Goal: Task Accomplishment & Management: Manage account settings

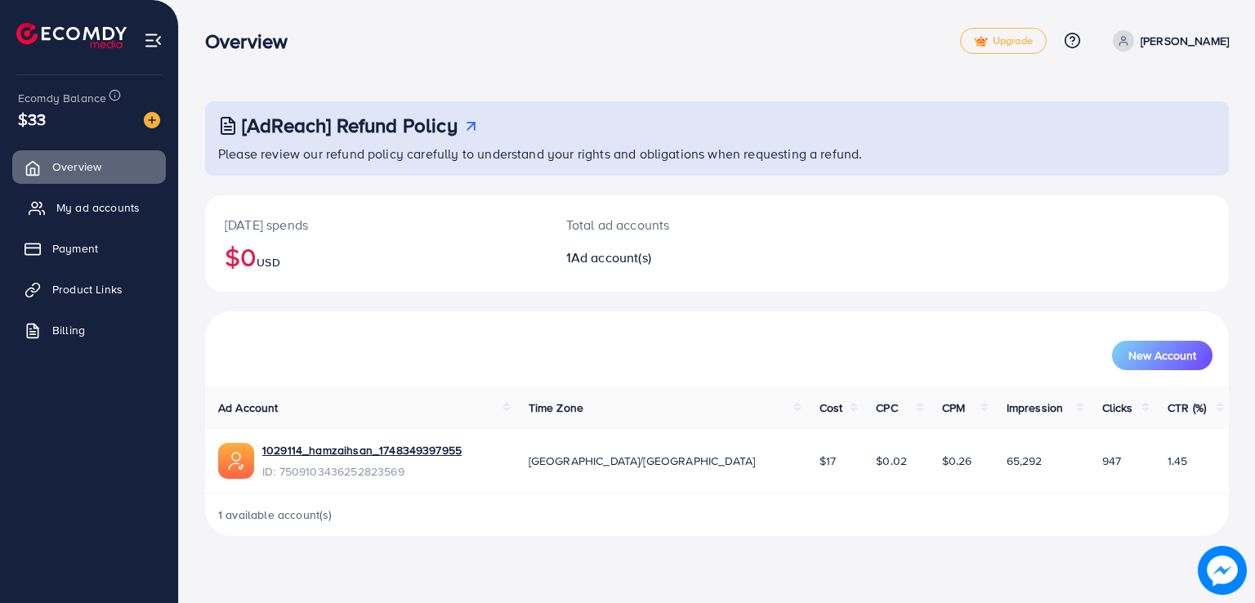
click at [109, 217] on link "My ad accounts" at bounding box center [89, 207] width 154 height 33
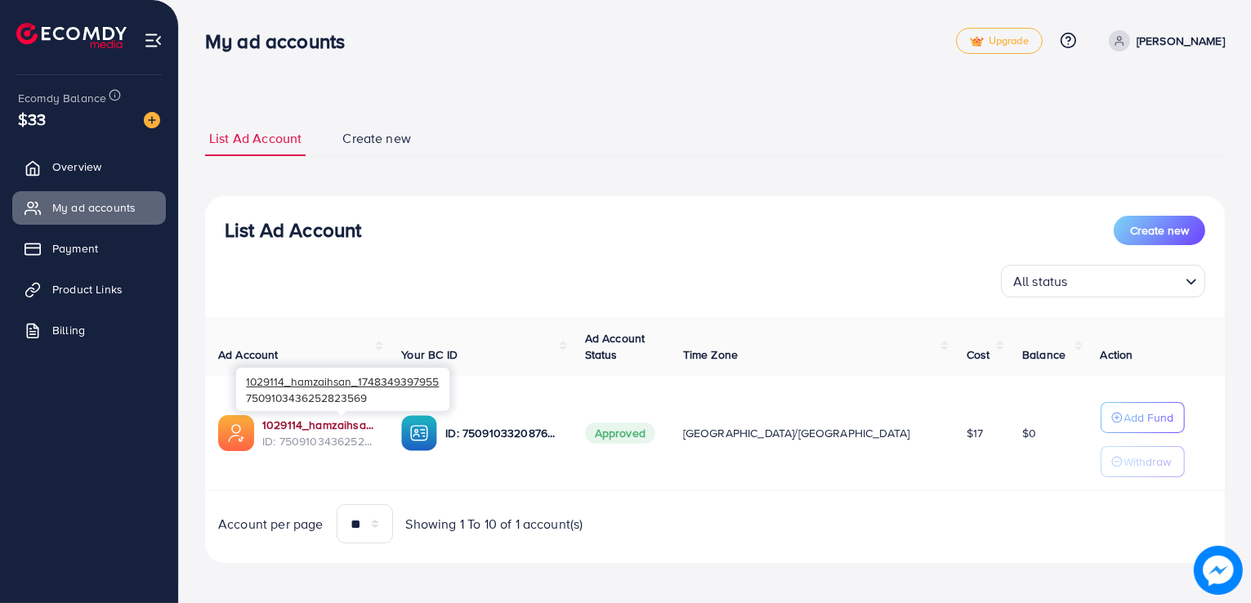
click at [299, 426] on link "1029114_hamzaihsan_1748349397955" at bounding box center [318, 425] width 113 height 16
click at [569, 208] on div "List Ad Account Create new All status Loading... Ad Account Your BC ID Ad Accou…" at bounding box center [715, 380] width 1020 height 368
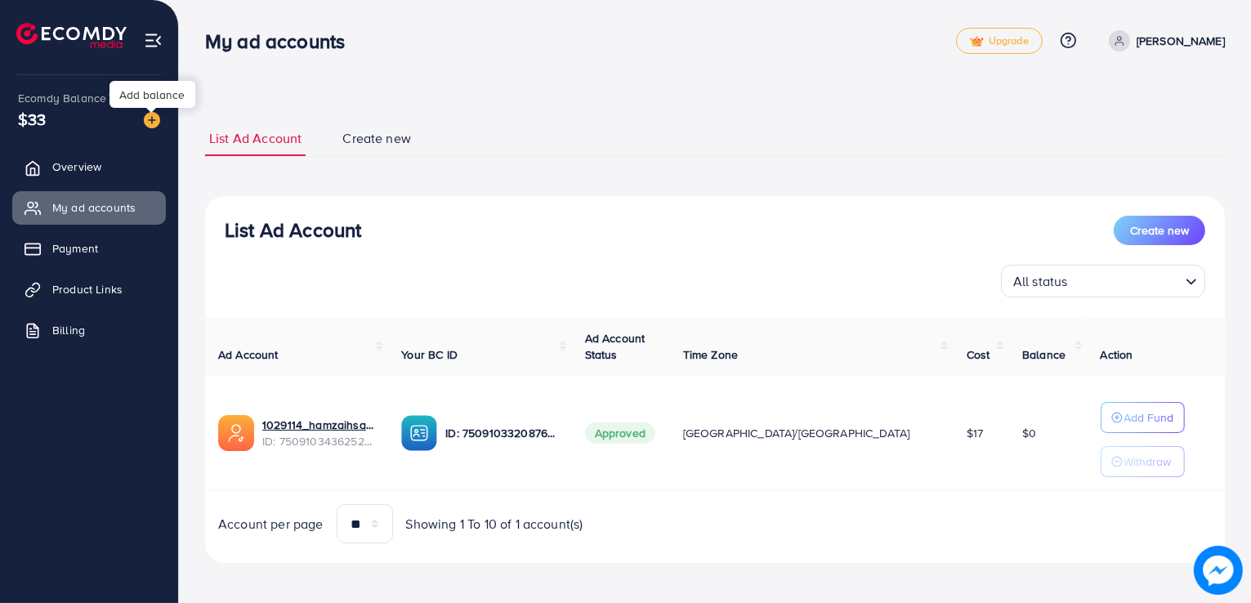
click at [156, 127] on img at bounding box center [152, 120] width 16 height 16
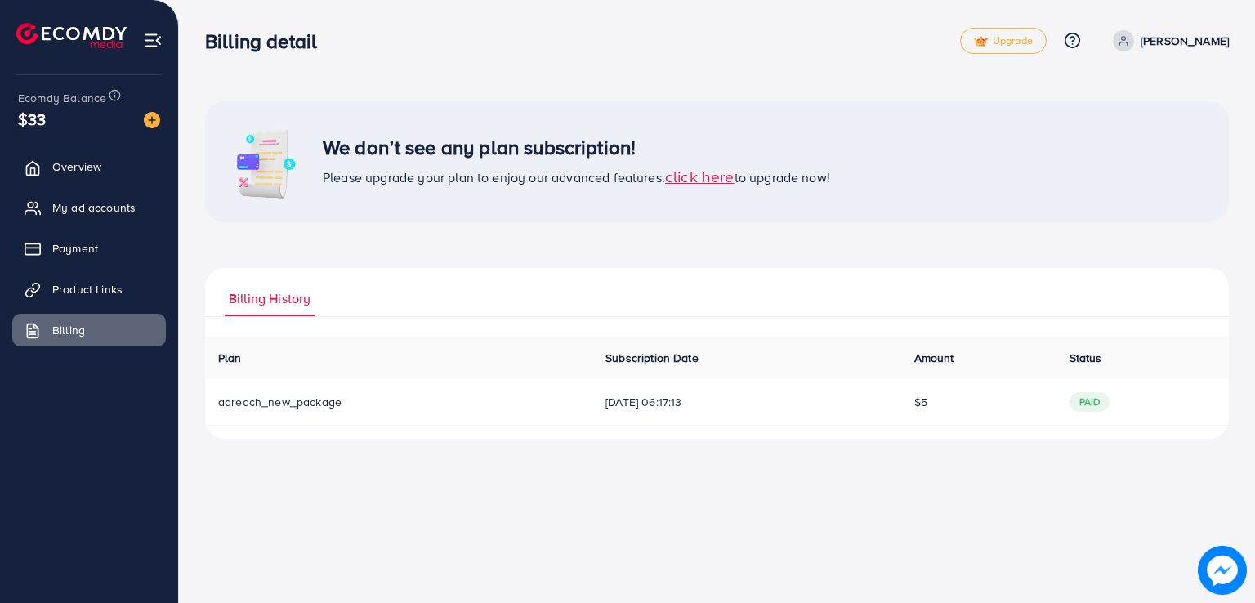
click at [695, 173] on span "click here" at bounding box center [699, 176] width 69 height 22
click at [823, 400] on span "18/06/2025, 06:17:13" at bounding box center [746, 402] width 282 height 16
click at [95, 330] on link "Billing" at bounding box center [89, 330] width 154 height 33
click at [100, 275] on link "Product Links" at bounding box center [89, 289] width 154 height 33
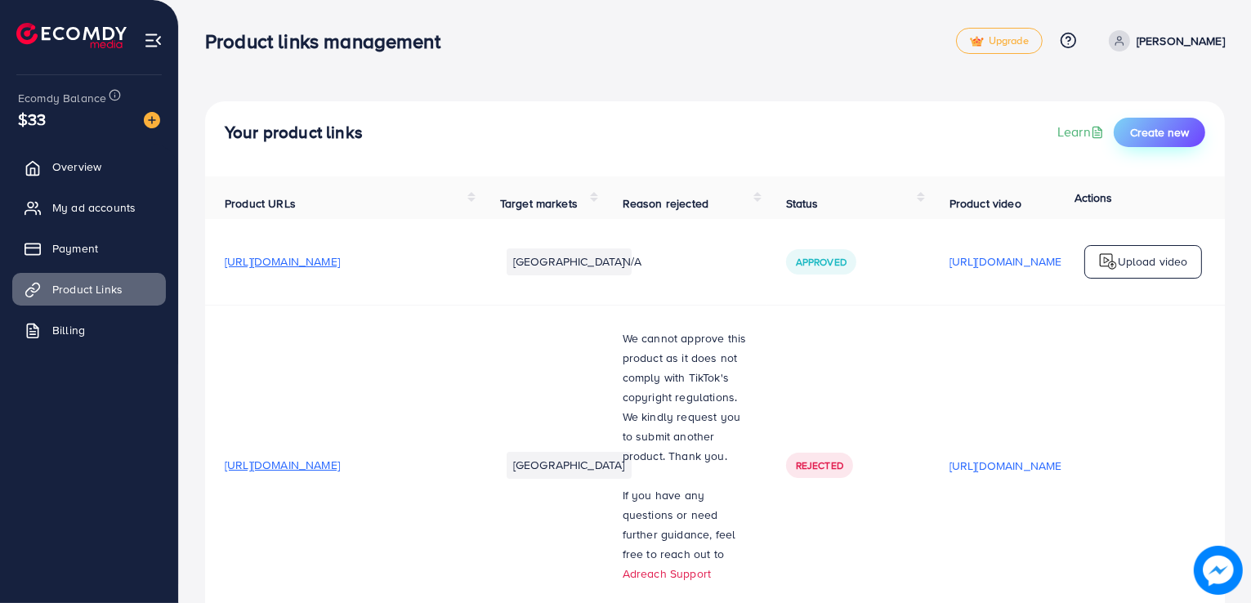
click at [1190, 130] on button "Create new" at bounding box center [1160, 132] width 92 height 29
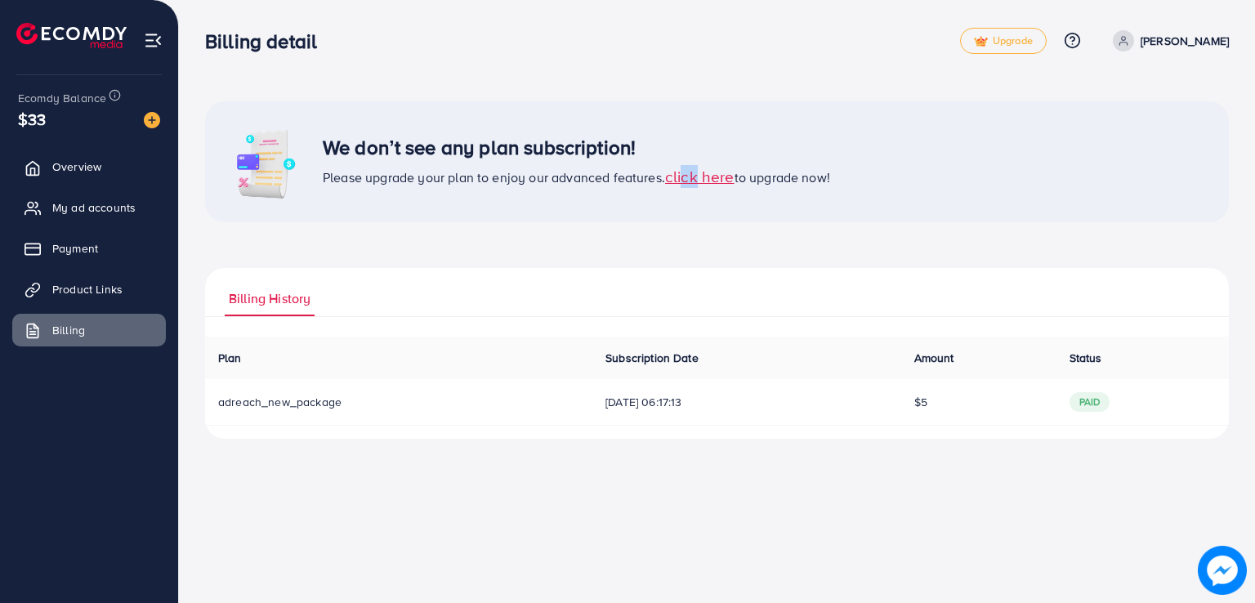
drag, startPoint x: 683, startPoint y: 190, endPoint x: 696, endPoint y: 180, distance: 16.8
click at [696, 180] on div "We don’t see any plan subscription! Please upgrade your plan to enjoy our advan…" at bounding box center [717, 161] width 1024 height 121
click at [696, 180] on span "click here" at bounding box center [699, 176] width 69 height 22
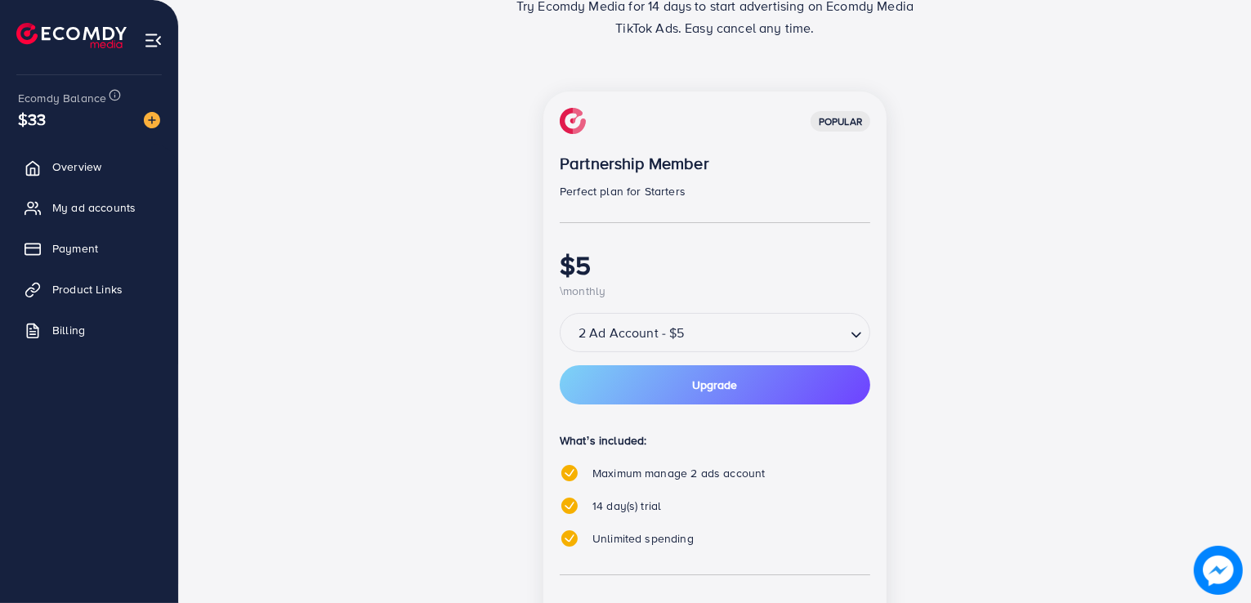
scroll to position [150, 0]
click at [699, 331] on input "Search for option" at bounding box center [767, 334] width 154 height 26
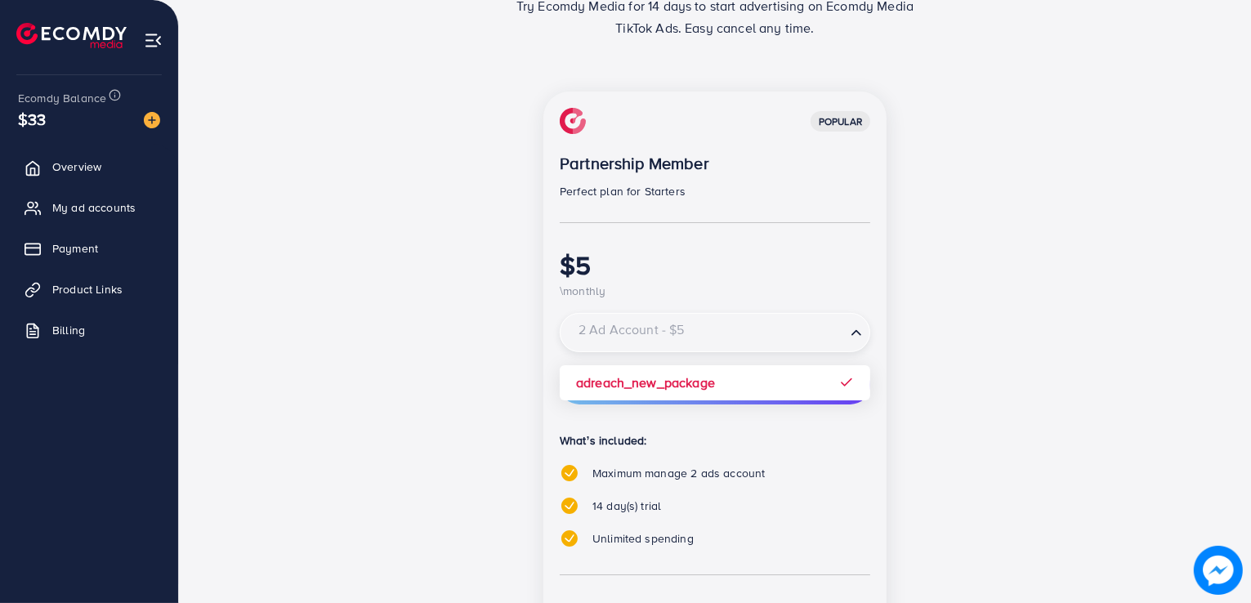
click at [699, 331] on input "Search for option" at bounding box center [705, 334] width 277 height 26
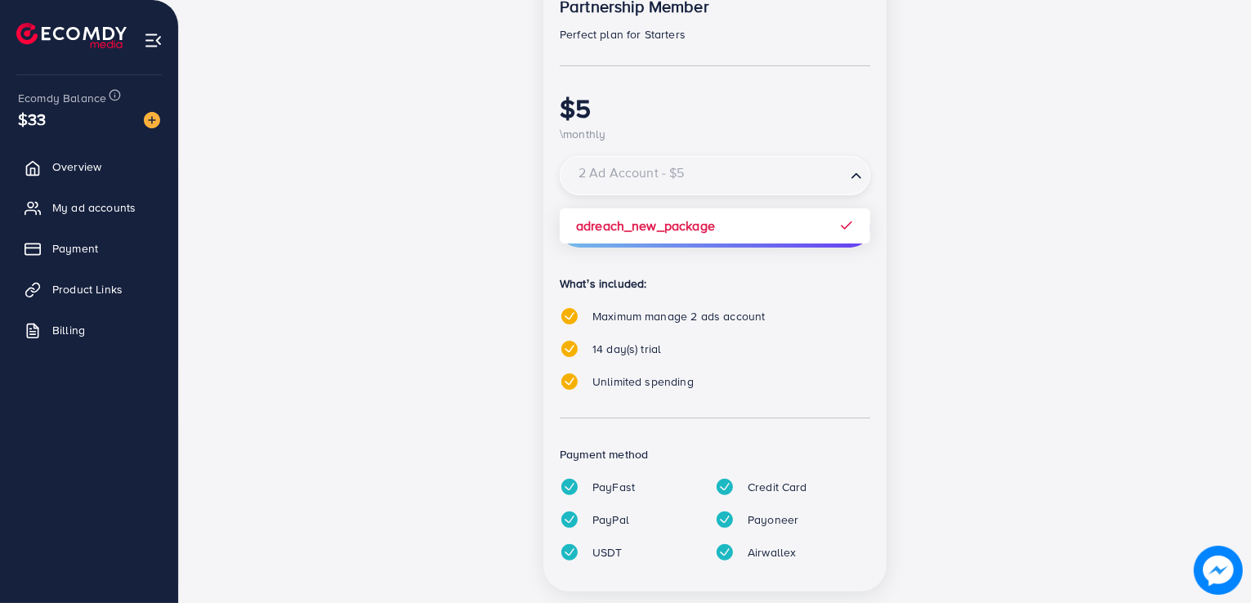
scroll to position [342, 0]
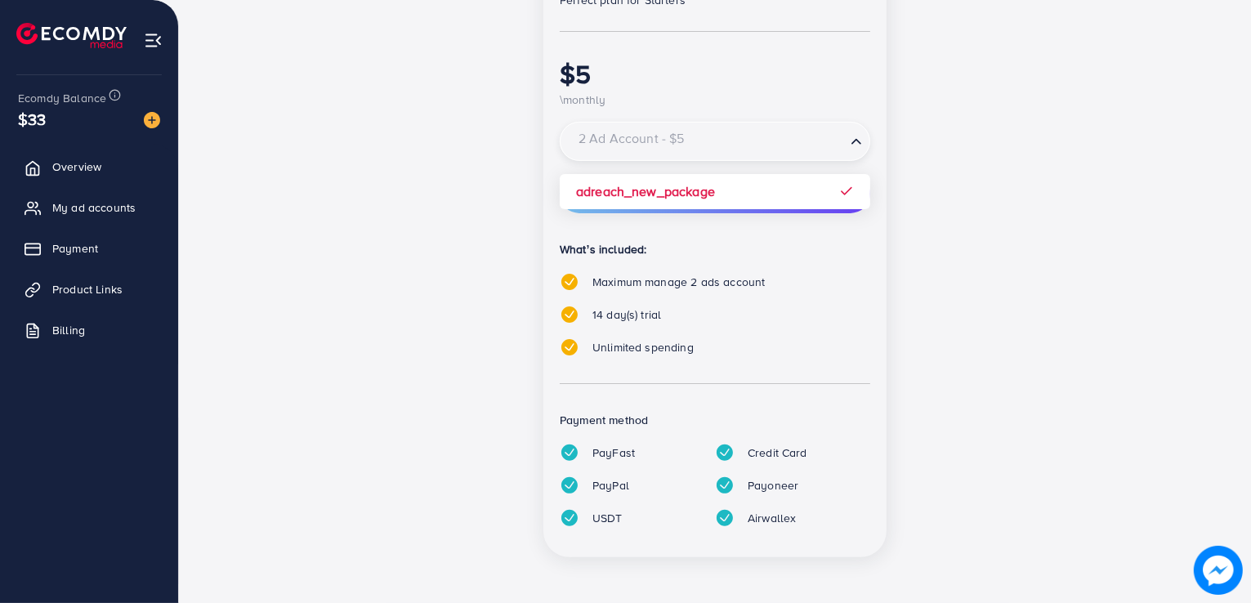
click at [651, 314] on span "14 day(s) trial" at bounding box center [626, 314] width 69 height 16
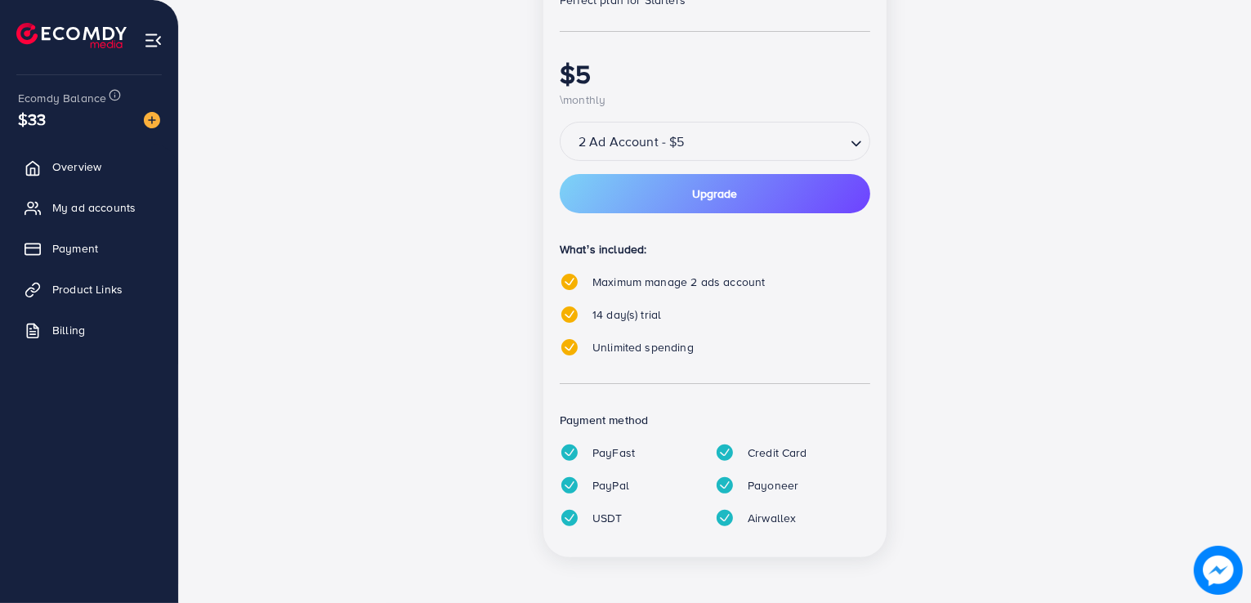
click at [651, 314] on span "14 day(s) trial" at bounding box center [626, 314] width 69 height 16
click at [683, 287] on span "Maximum manage 2 ads account" at bounding box center [678, 282] width 172 height 16
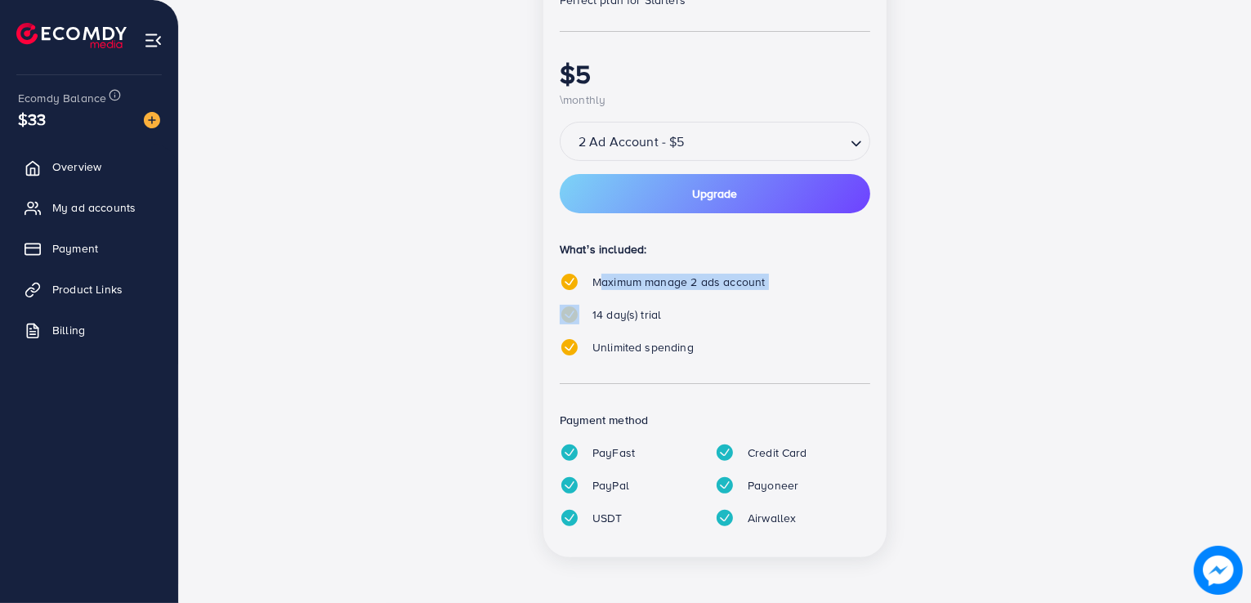
click at [683, 287] on span "Maximum manage 2 ads account" at bounding box center [678, 282] width 172 height 16
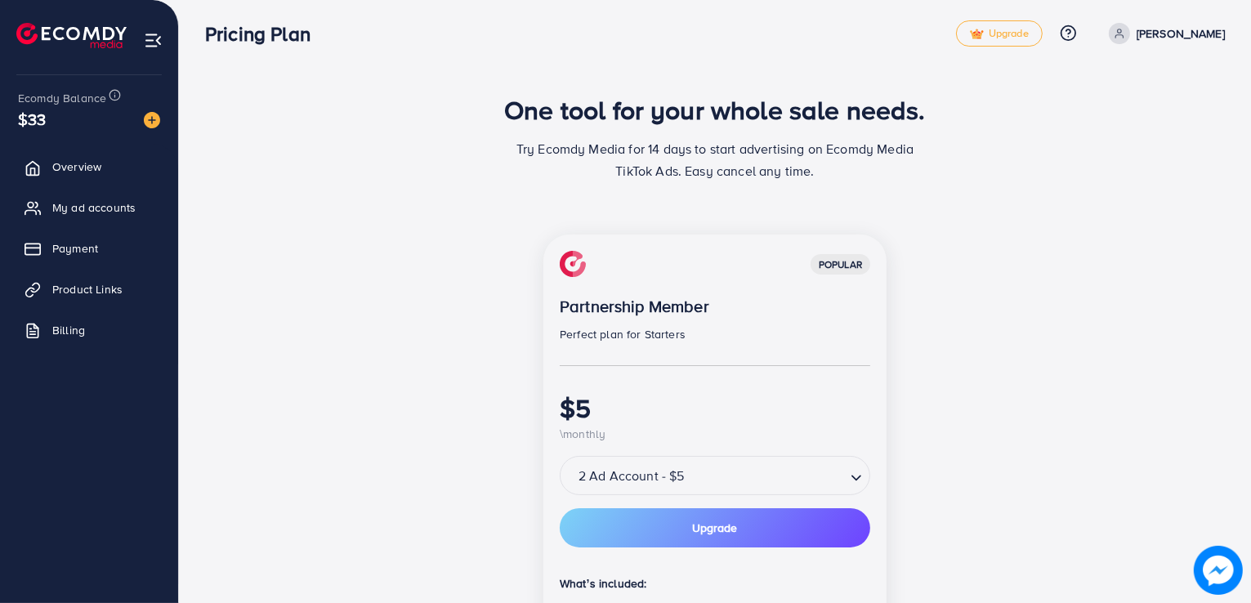
scroll to position [0, 0]
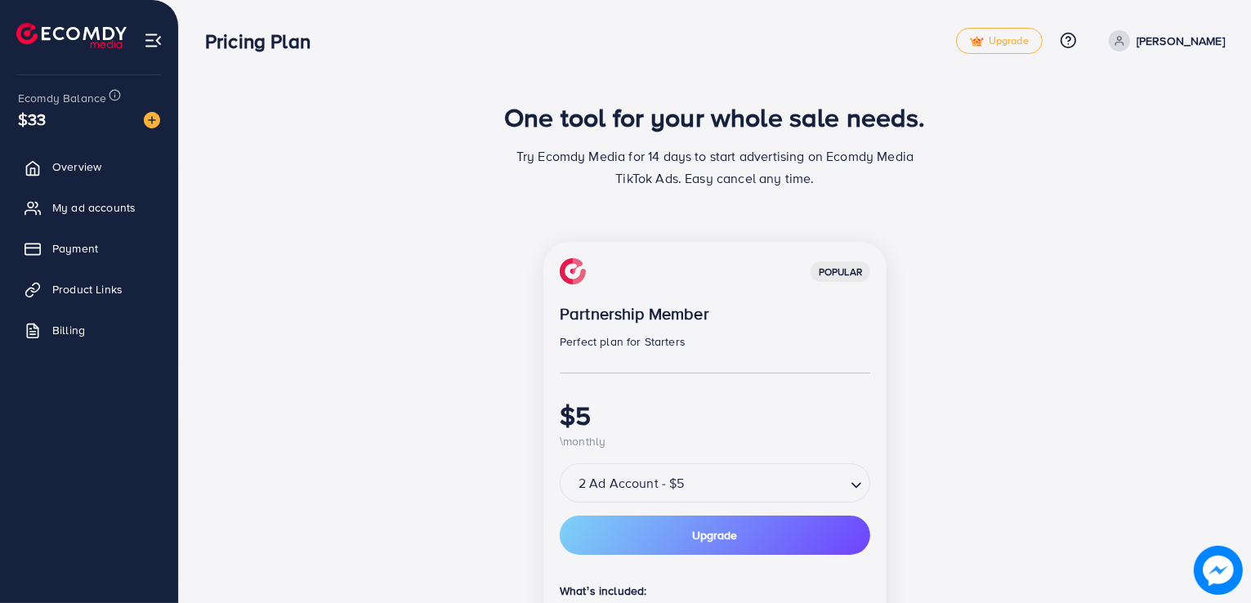
click at [46, 119] on div "$33" at bounding box center [89, 119] width 142 height 24
click at [150, 40] on img at bounding box center [153, 40] width 19 height 19
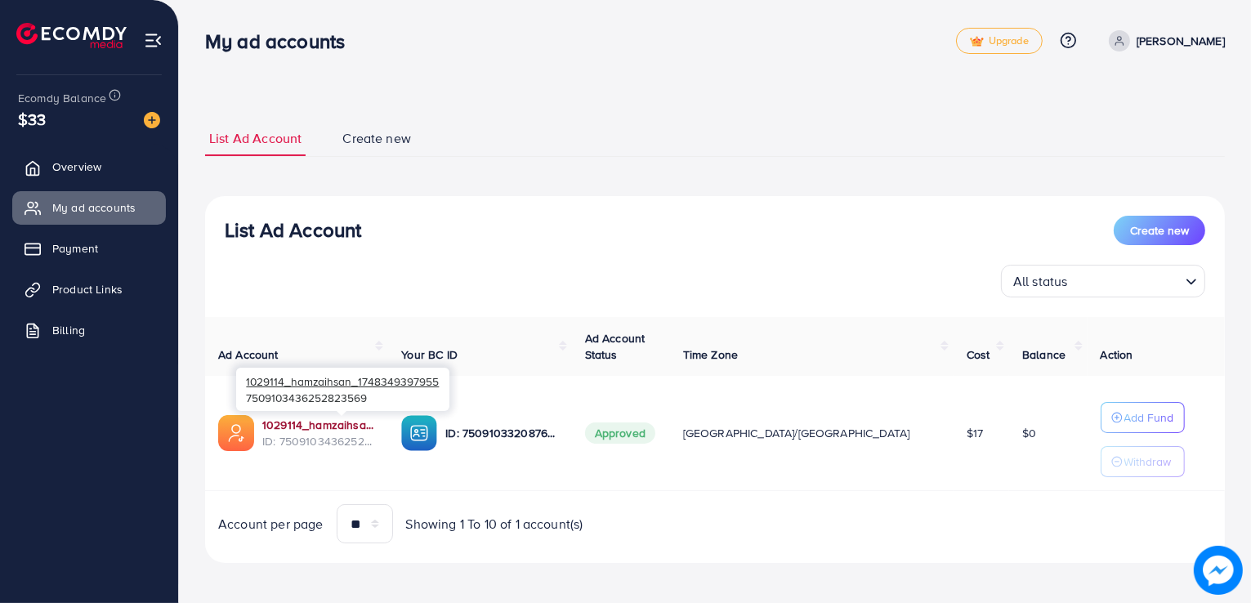
click at [353, 427] on link "1029114_hamzaihsan_1748349397955" at bounding box center [318, 425] width 113 height 16
